Goal: Information Seeking & Learning: Learn about a topic

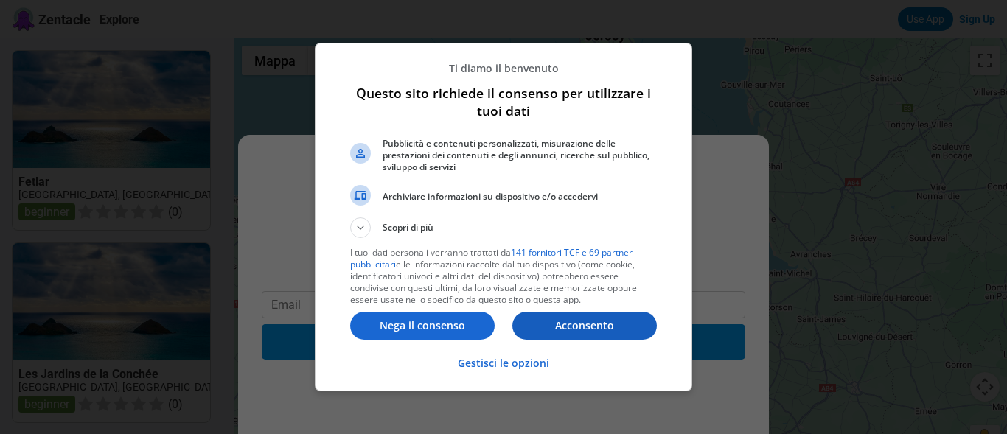
click at [588, 327] on p "Acconsento" at bounding box center [584, 325] width 144 height 15
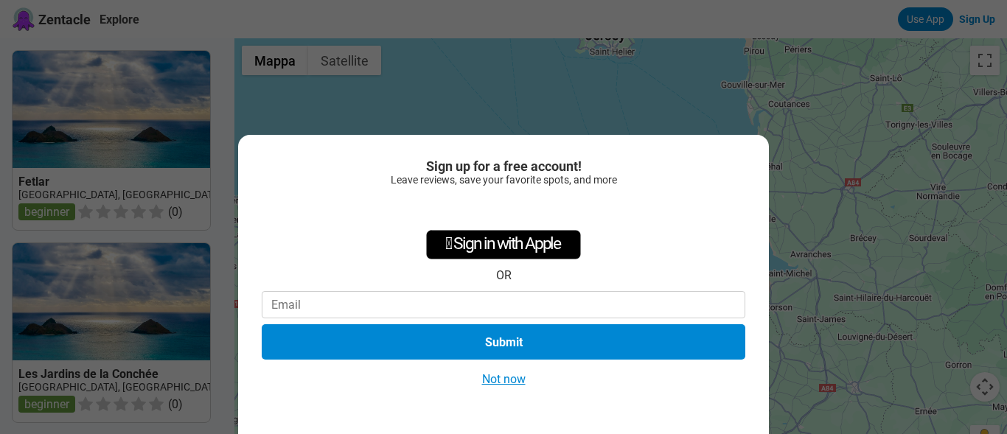
click at [522, 383] on button "Not now" at bounding box center [504, 379] width 52 height 15
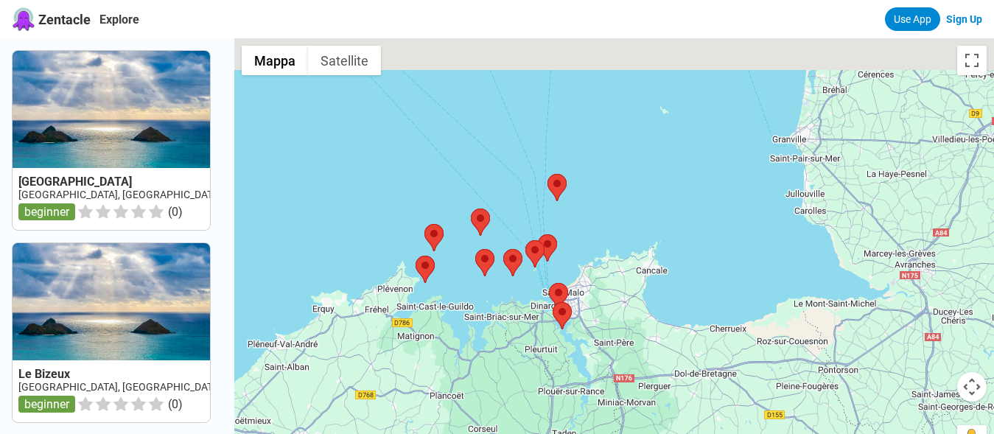
drag, startPoint x: 575, startPoint y: 102, endPoint x: 651, endPoint y: 219, distance: 139.7
click at [651, 219] on div at bounding box center [614, 255] width 760 height 434
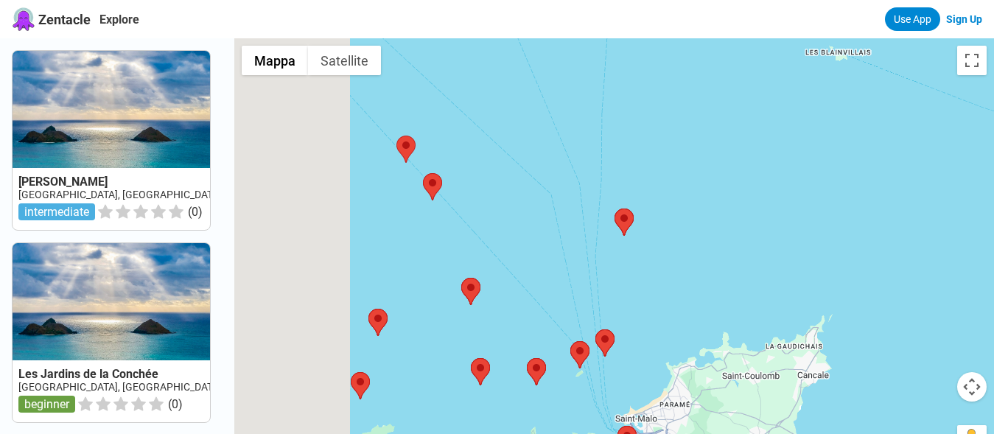
drag, startPoint x: 585, startPoint y: 247, endPoint x: 719, endPoint y: 273, distance: 136.0
click at [719, 273] on div at bounding box center [614, 255] width 760 height 434
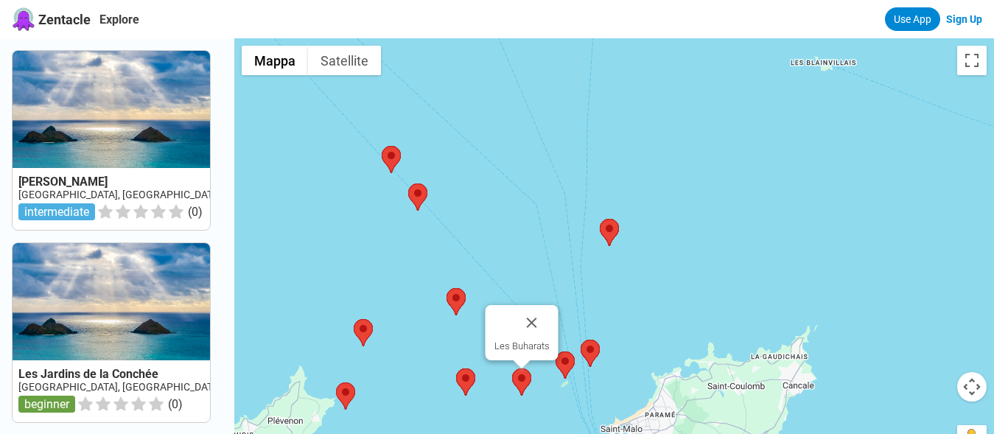
click at [512, 369] on area at bounding box center [512, 369] width 0 height 0
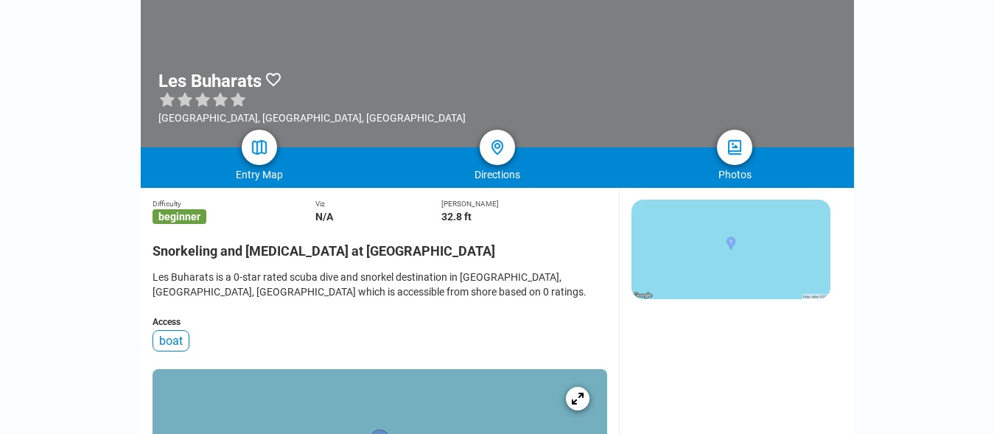
scroll to position [226, 0]
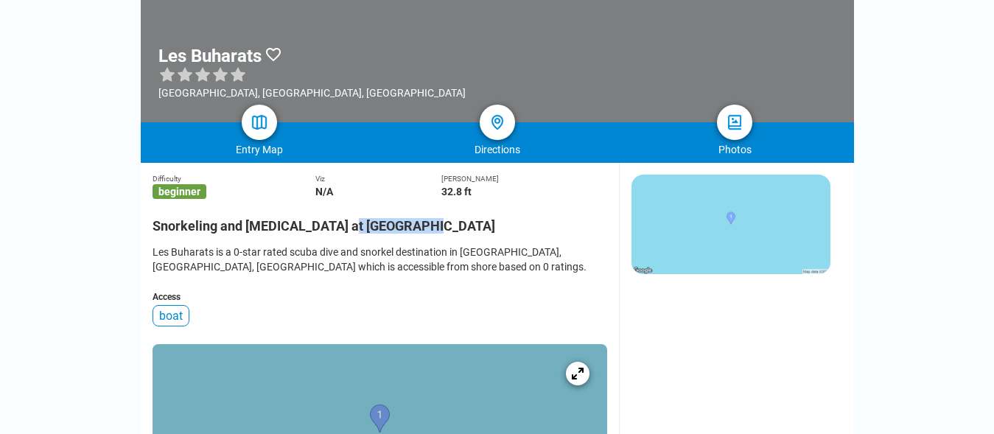
drag, startPoint x: 431, startPoint y: 234, endPoint x: 354, endPoint y: 233, distance: 76.7
click at [354, 233] on h2 "Snorkeling and [MEDICAL_DATA] at [GEOGRAPHIC_DATA]" at bounding box center [380, 221] width 455 height 24
copy h2 "Les Buharats"
